Goal: Task Accomplishment & Management: Manage account settings

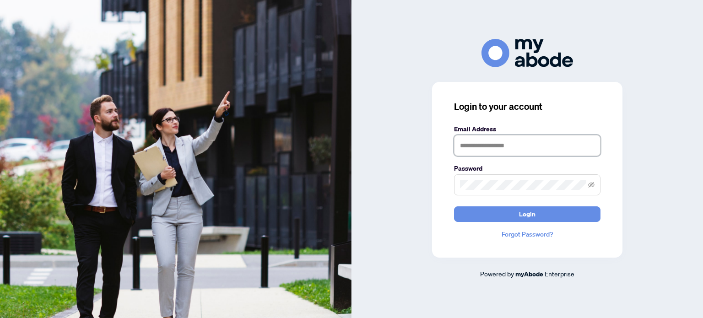
click at [484, 144] on input "text" at bounding box center [527, 145] width 147 height 21
type input "**********"
click at [454, 207] on button "Login" at bounding box center [527, 215] width 147 height 16
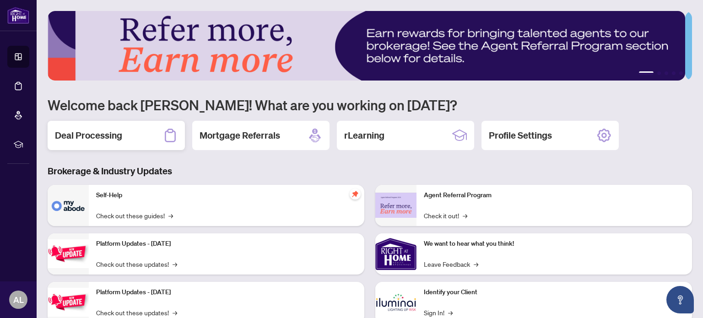
click at [134, 135] on div "Deal Processing" at bounding box center [116, 135] width 137 height 29
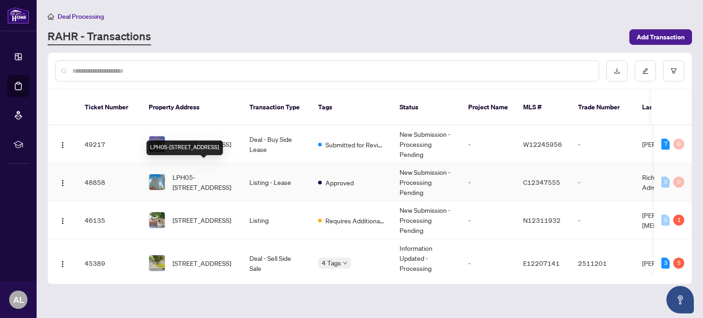
click at [223, 172] on span "LPH05-20 Lombard St, Toronto, Ontario M5C 0A7, Canada" at bounding box center [204, 182] width 62 height 20
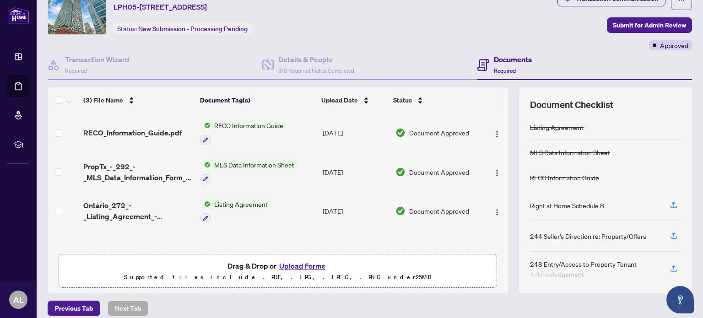
scroll to position [77, 0]
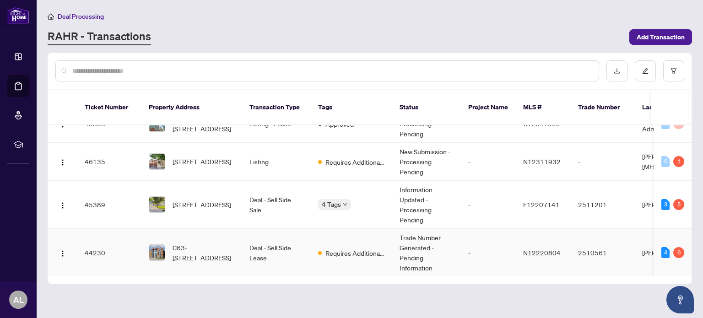
scroll to position [46, 0]
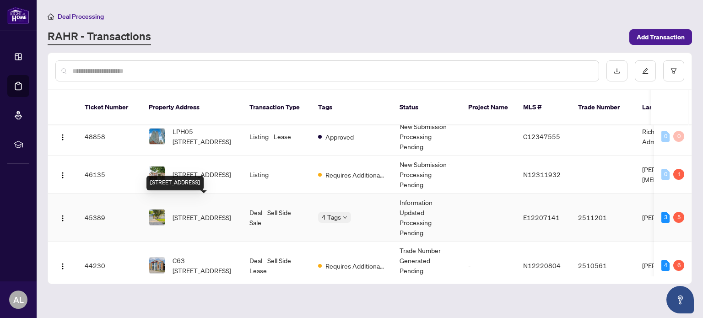
click at [207, 212] on span "2 Citadel Dr, Toronto, Ontario M1K 4S2, Canada" at bounding box center [202, 217] width 59 height 10
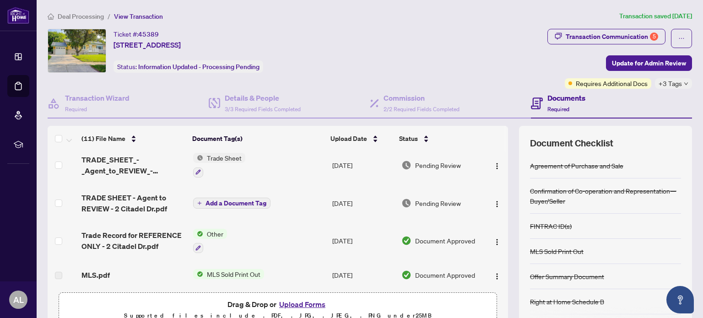
scroll to position [46, 0]
click at [615, 37] on div "Transaction Communication 5" at bounding box center [612, 36] width 93 height 15
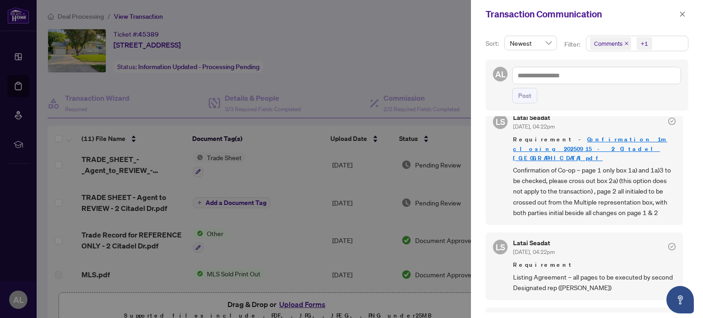
scroll to position [92, 0]
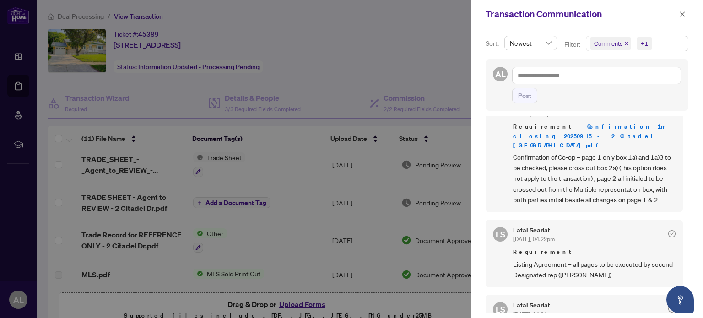
click at [405, 54] on div at bounding box center [351, 159] width 703 height 318
